Goal: Navigation & Orientation: Find specific page/section

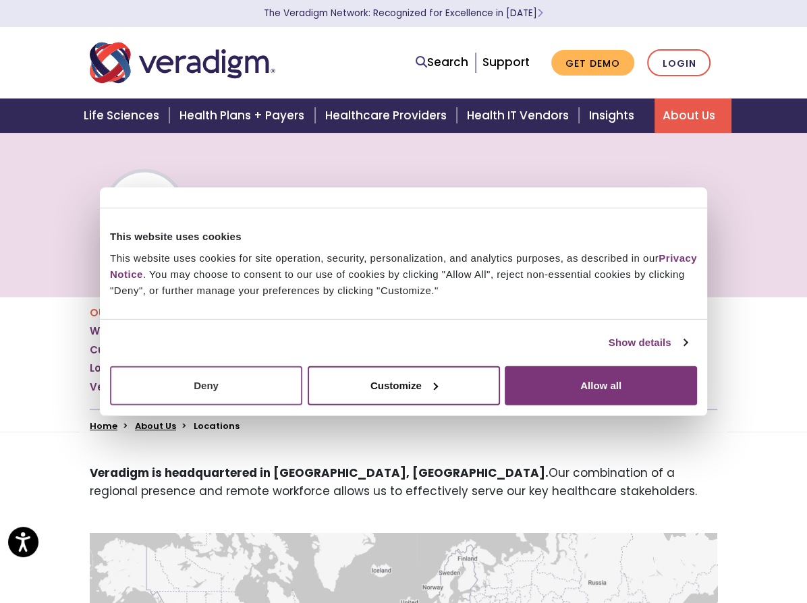
click at [260, 380] on button "Deny" at bounding box center [206, 385] width 192 height 39
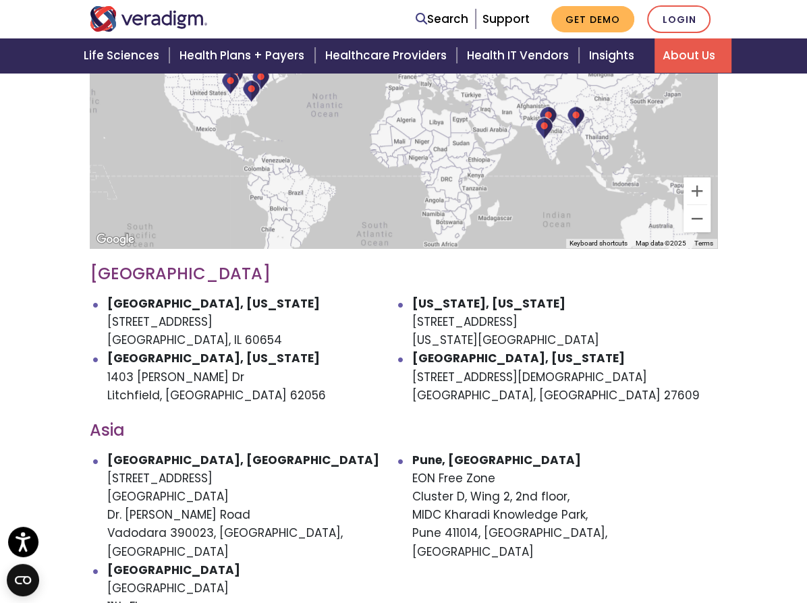
scroll to position [562, 0]
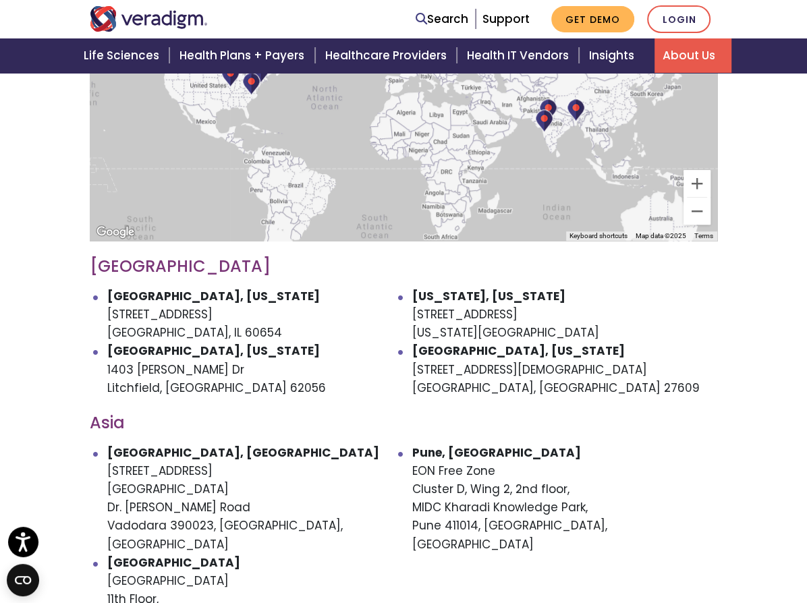
click at [107, 322] on li "[GEOGRAPHIC_DATA], [US_STATE] [STREET_ADDRESS]" at bounding box center [259, 314] width 305 height 55
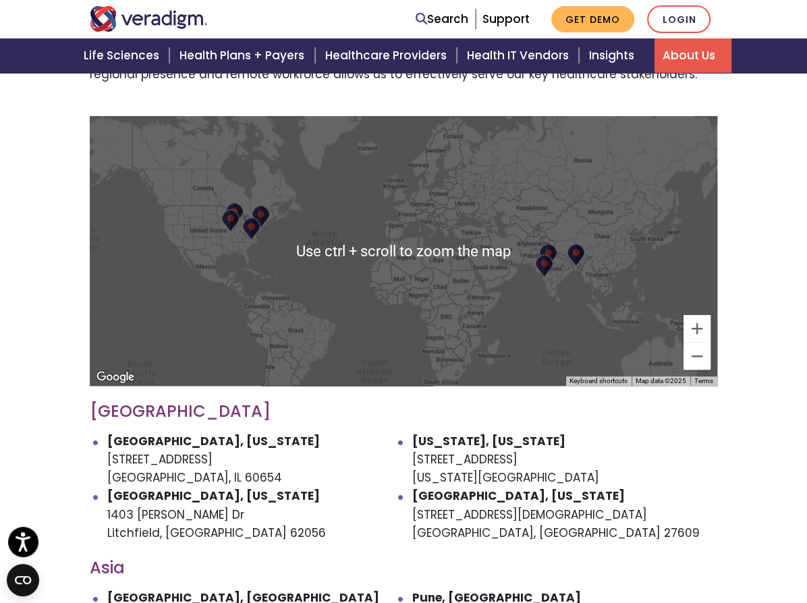
scroll to position [337, 0]
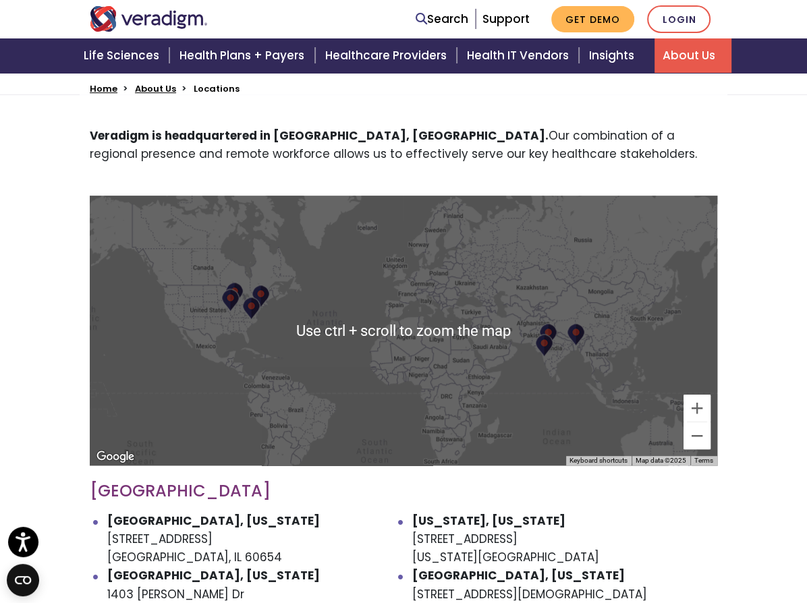
click at [115, 355] on div at bounding box center [403, 331] width 627 height 270
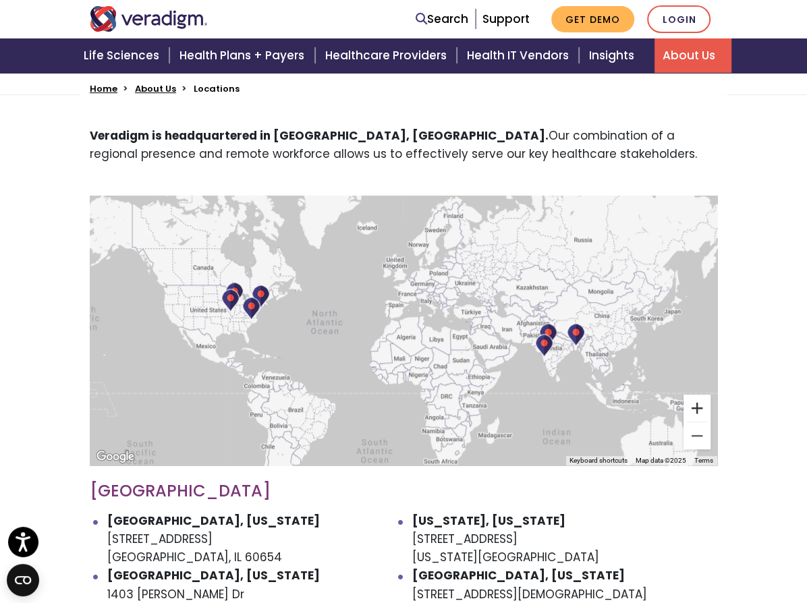
click at [683, 422] on button "Zoom in" at bounding box center [696, 408] width 27 height 27
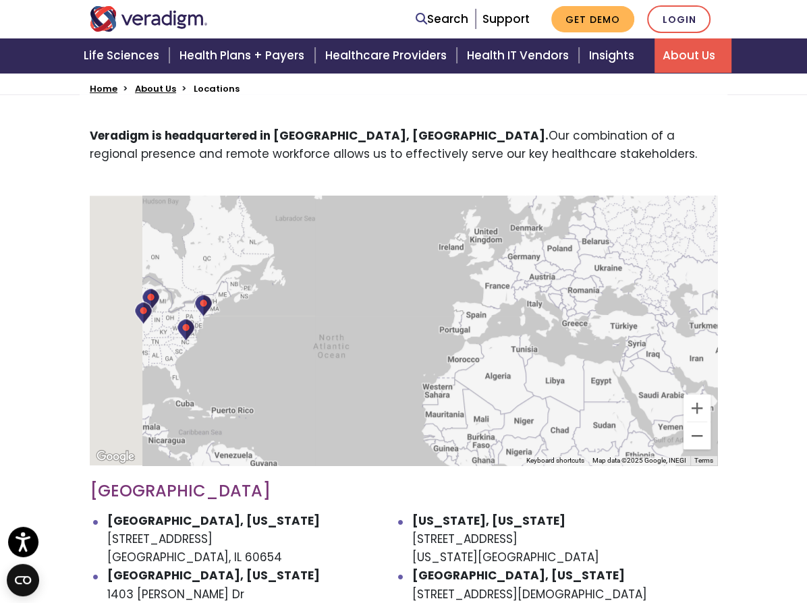
drag, startPoint x: 91, startPoint y: 374, endPoint x: 344, endPoint y: 428, distance: 258.5
click at [344, 428] on div at bounding box center [403, 331] width 627 height 270
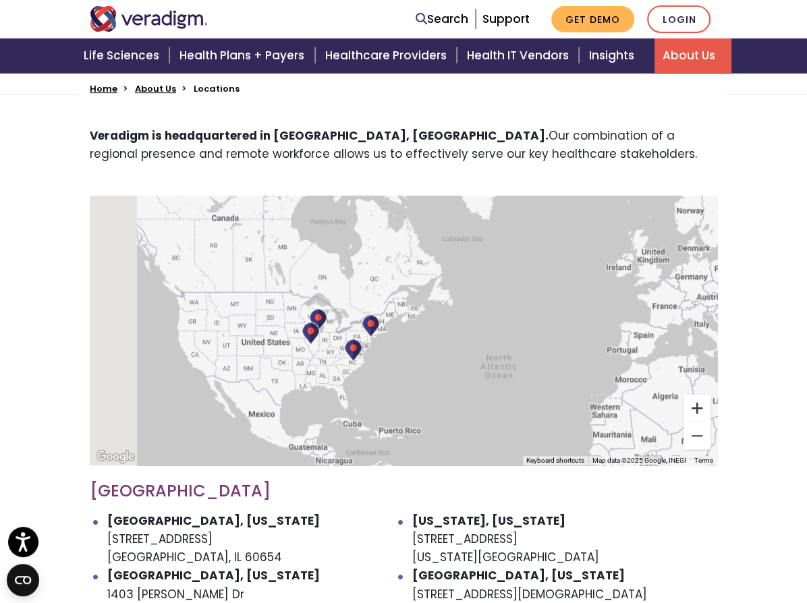
click at [683, 422] on button "Zoom in" at bounding box center [696, 408] width 27 height 27
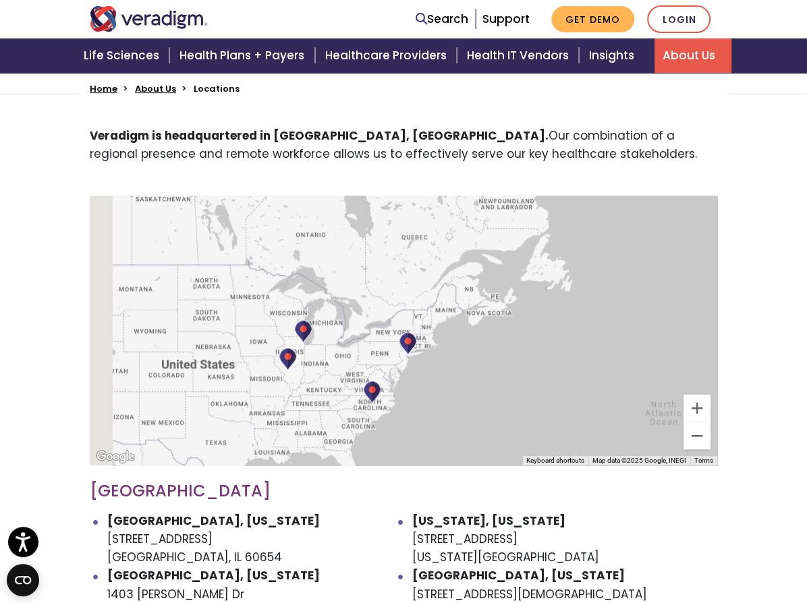
drag, startPoint x: 215, startPoint y: 395, endPoint x: 298, endPoint y: 409, distance: 84.1
click at [295, 409] on div at bounding box center [403, 331] width 627 height 270
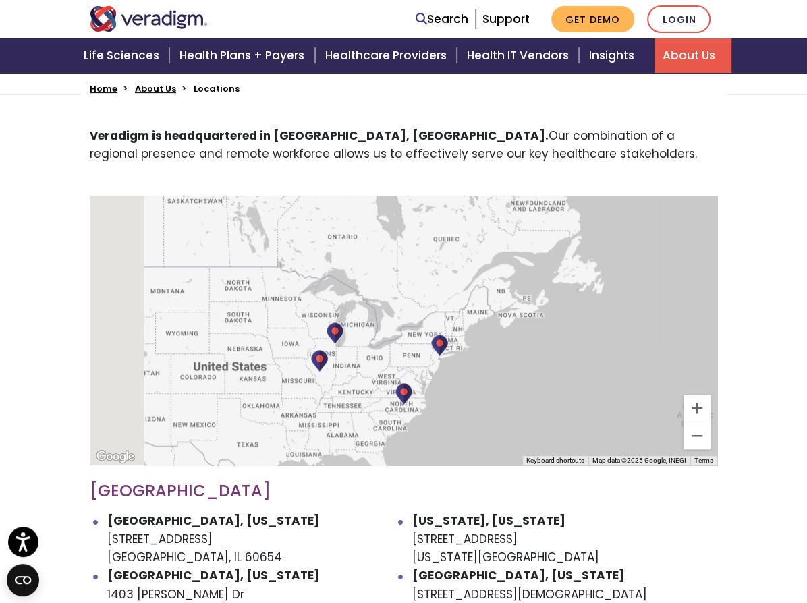
click at [310, 372] on img at bounding box center [319, 360] width 18 height 23
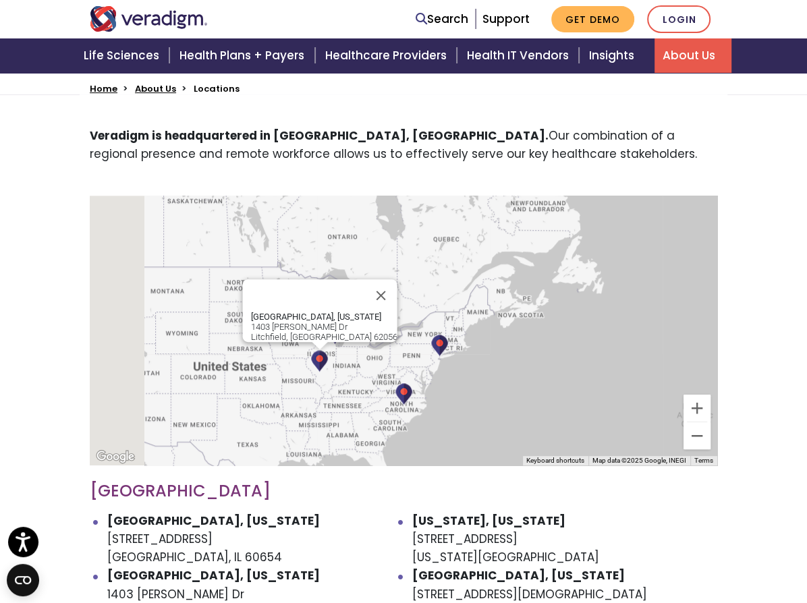
click at [310, 372] on img at bounding box center [319, 360] width 18 height 23
drag, startPoint x: 262, startPoint y: 347, endPoint x: 189, endPoint y: 358, distance: 73.8
click at [262, 347] on div "[GEOGRAPHIC_DATA], [US_STATE] [STREET_ADDRESS][PERSON_NAME][PERSON_NAME]" at bounding box center [403, 331] width 627 height 270
click at [365, 305] on button "Close" at bounding box center [381, 295] width 32 height 32
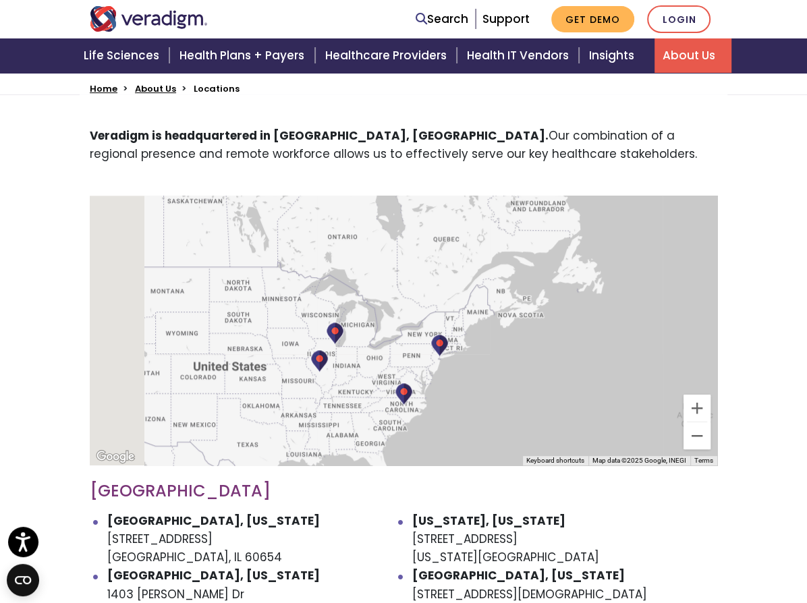
click at [205, 346] on div "To navigate, press the arrow keys." at bounding box center [403, 331] width 627 height 270
click at [326, 345] on img at bounding box center [335, 333] width 18 height 23
click at [275, 310] on div "[GEOGRAPHIC_DATA], [US_STATE] [STREET_ADDRESS]" at bounding box center [340, 299] width 130 height 30
click at [275, 294] on strong "[GEOGRAPHIC_DATA], [US_STATE]" at bounding box center [340, 289] width 130 height 10
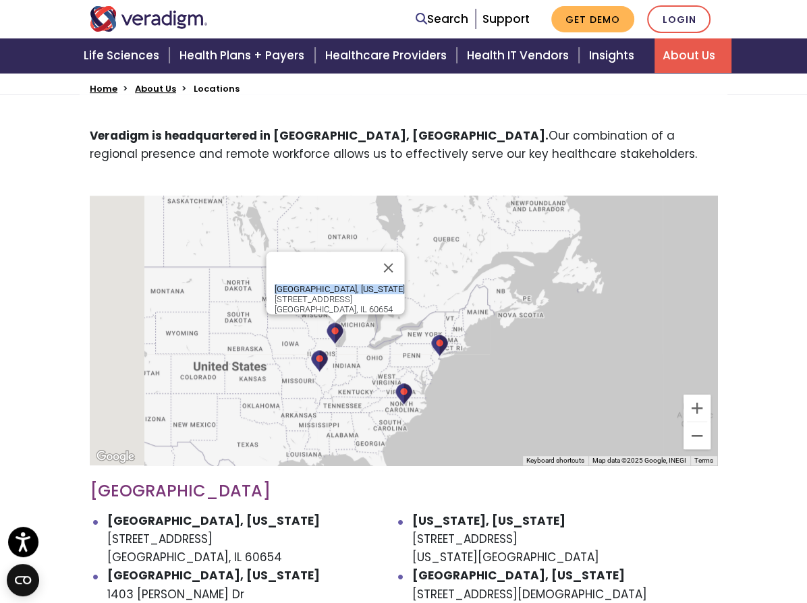
click at [275, 294] on strong "[GEOGRAPHIC_DATA], [US_STATE]" at bounding box center [340, 289] width 130 height 10
click at [233, 374] on div "[GEOGRAPHIC_DATA], [US_STATE] [STREET_ADDRESS]" at bounding box center [403, 331] width 627 height 270
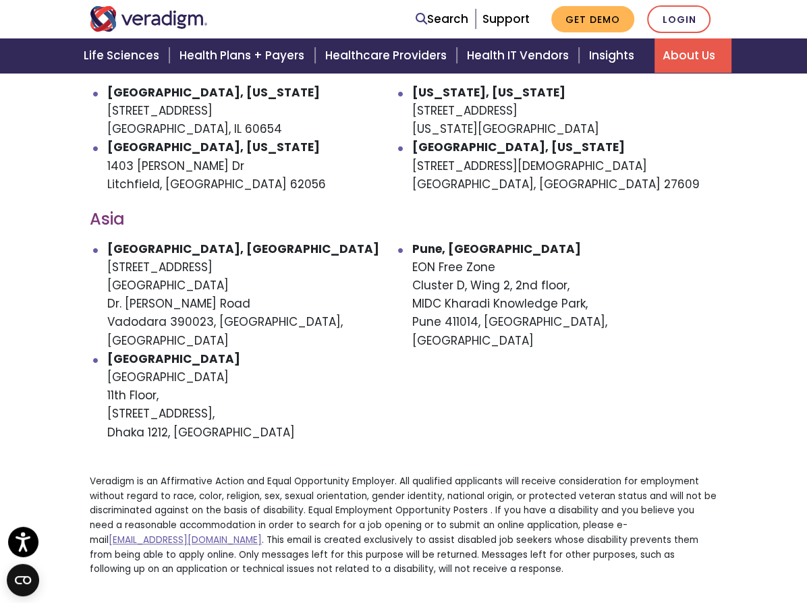
scroll to position [764, 0]
